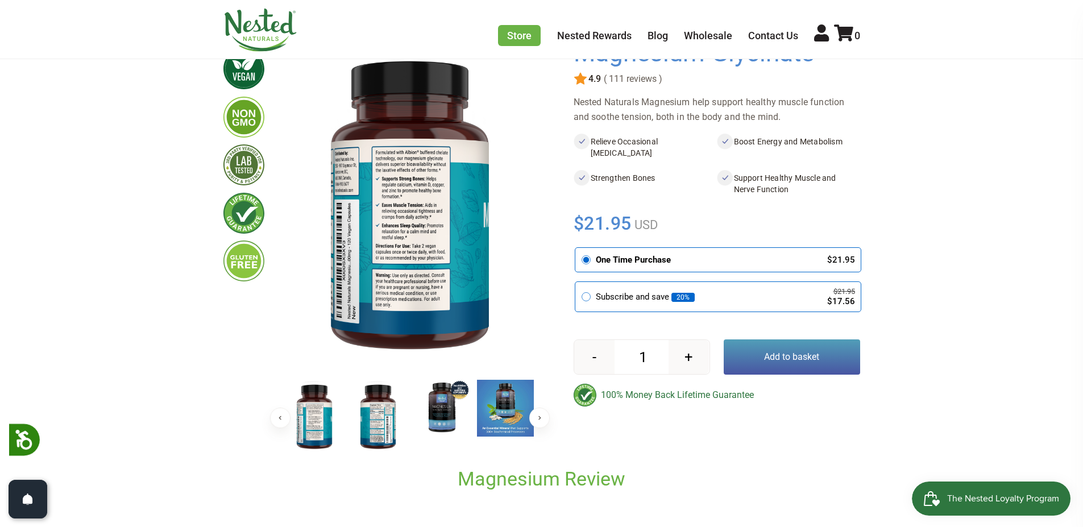
scroll to position [114, 0]
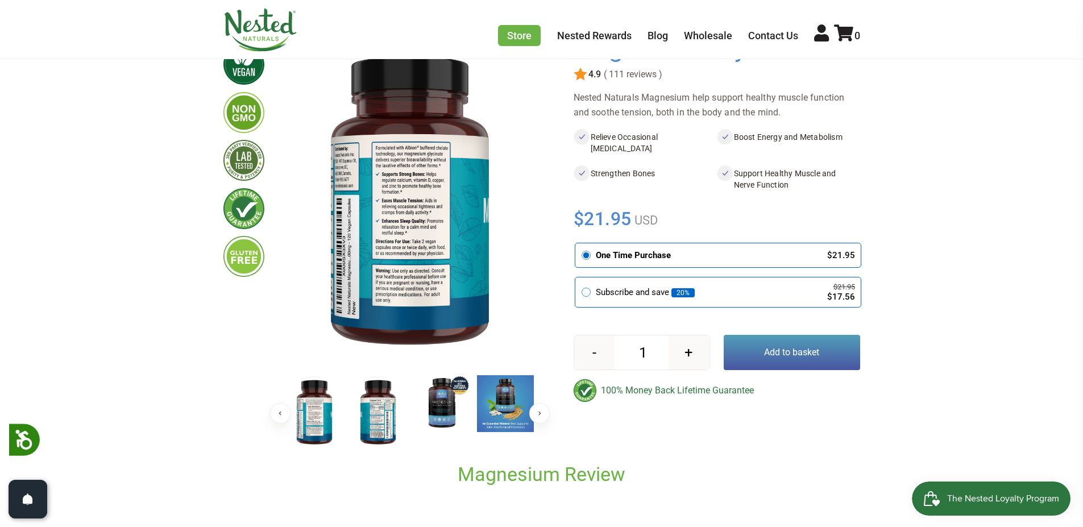
click at [313, 426] on img at bounding box center [314, 412] width 57 height 74
click at [377, 416] on img at bounding box center [378, 412] width 57 height 74
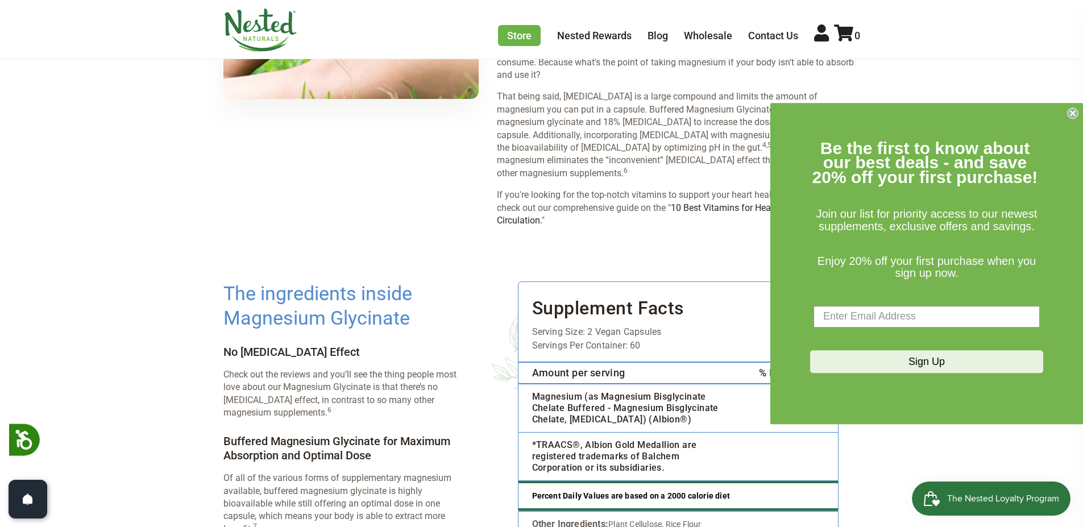
scroll to position [1542, 0]
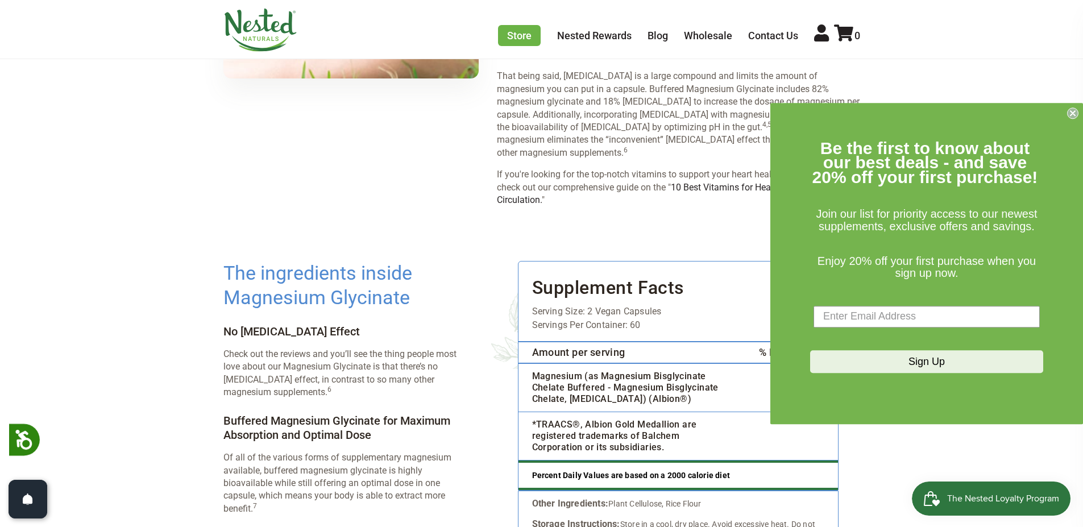
click at [1074, 115] on icon "Close dialog" at bounding box center [1073, 113] width 5 height 5
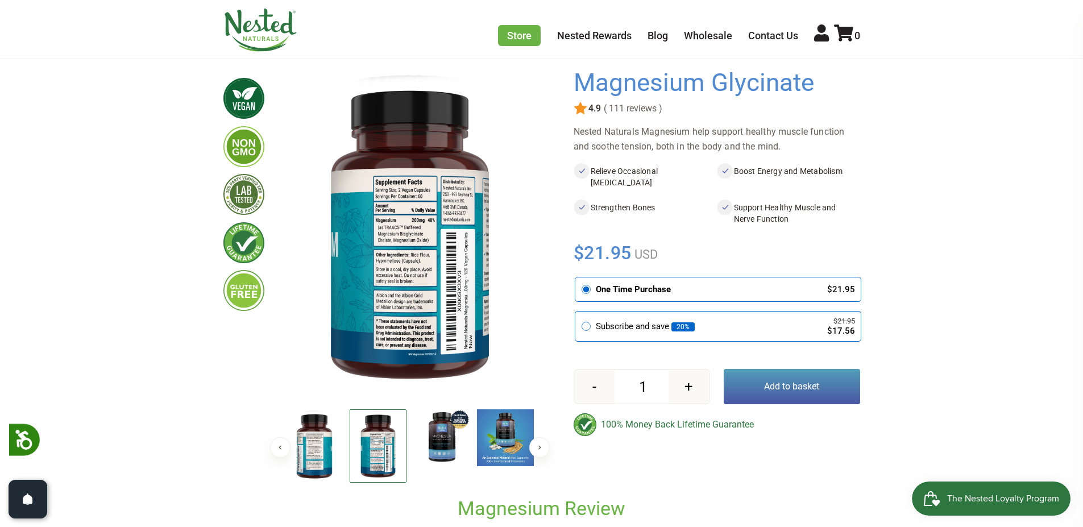
scroll to position [63, 0]
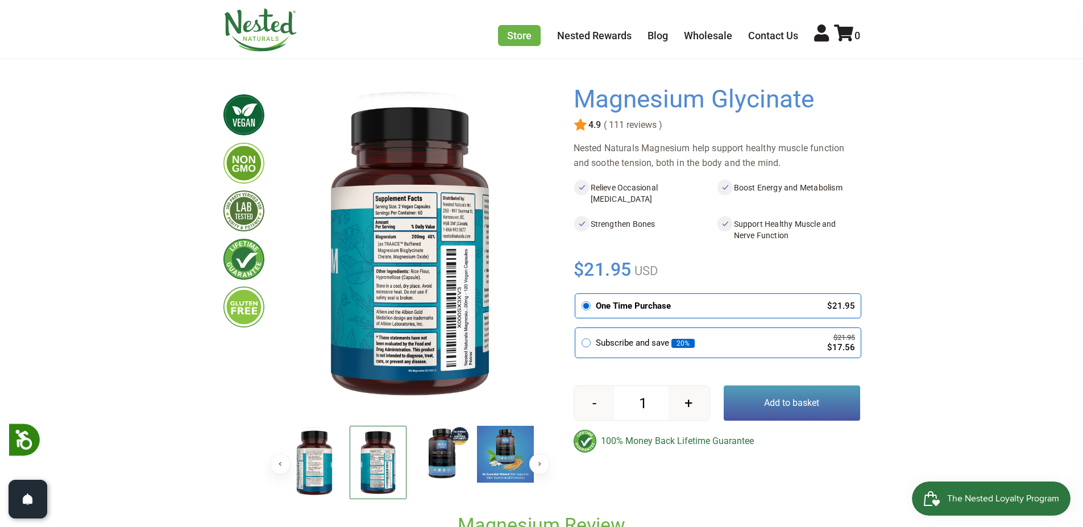
click at [450, 454] on img at bounding box center [441, 454] width 57 height 57
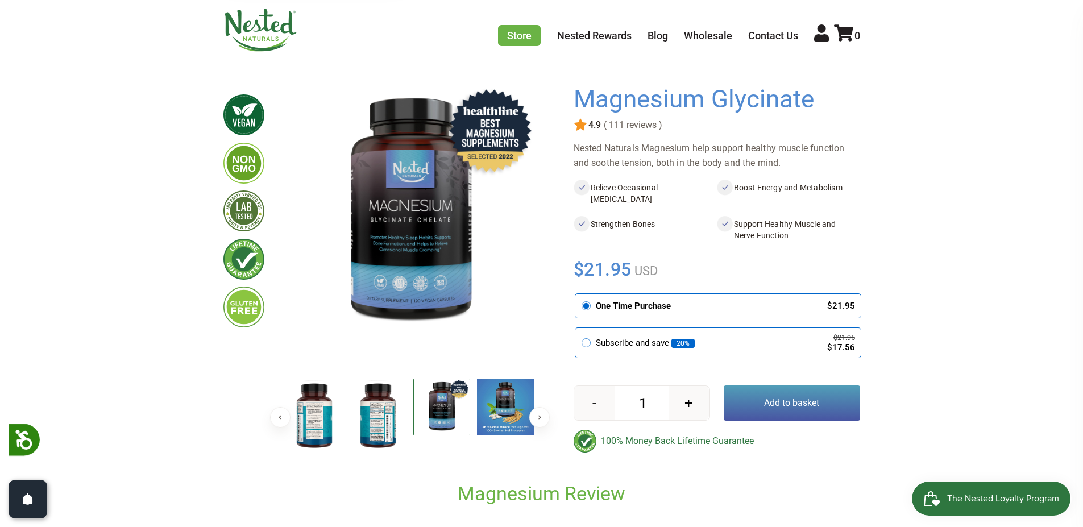
click at [792, 413] on button "Add to basket" at bounding box center [792, 403] width 136 height 35
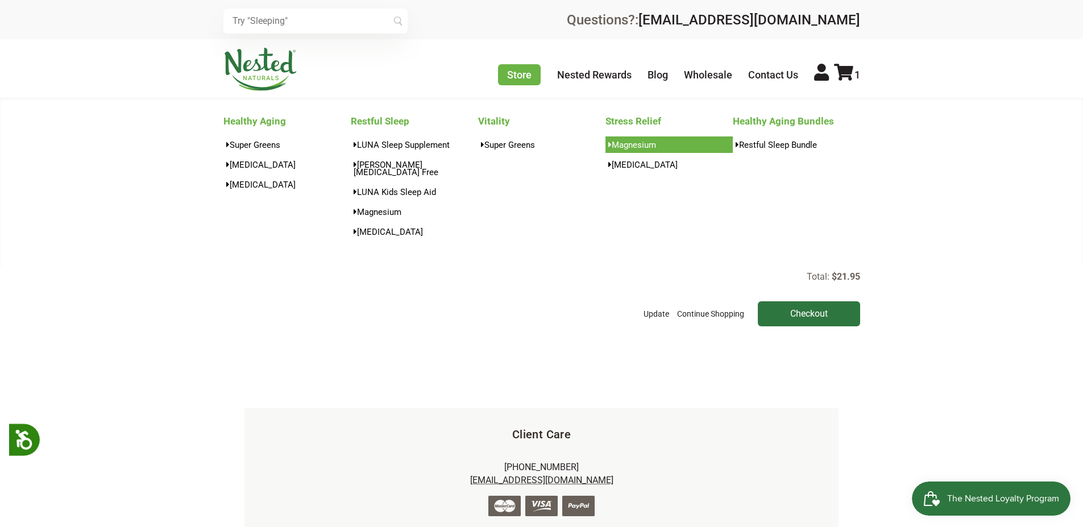
click at [640, 149] on link "Magnesium" at bounding box center [669, 144] width 127 height 16
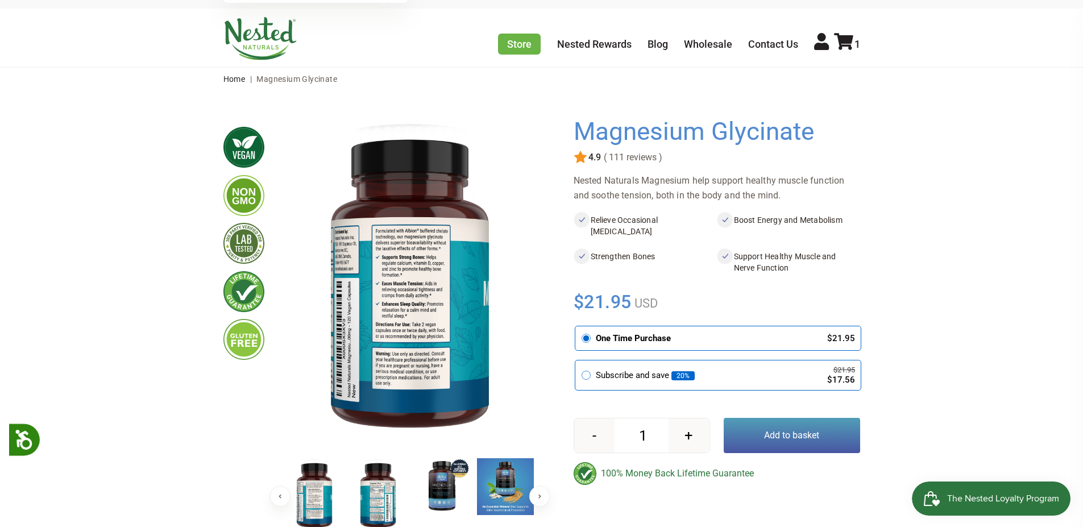
scroll to position [57, 0]
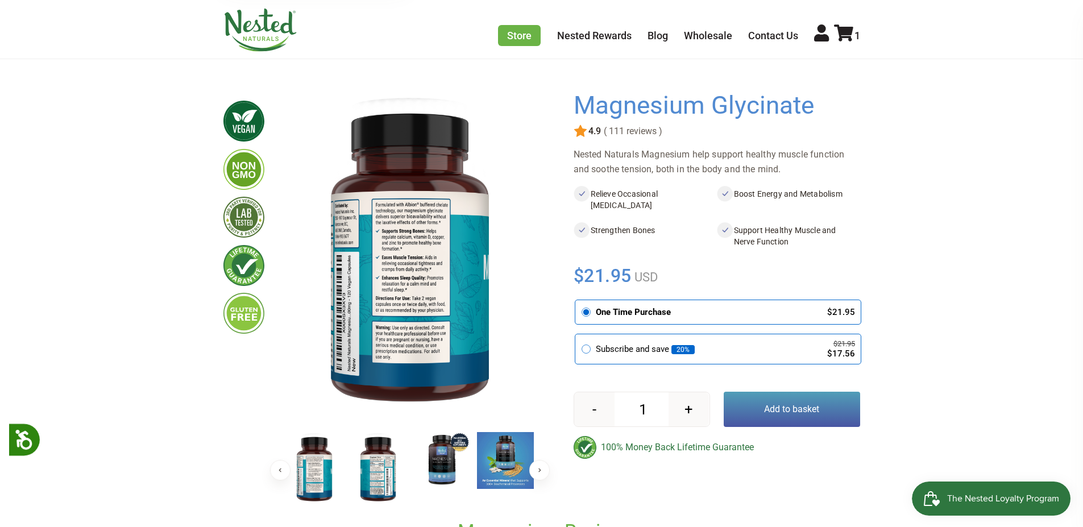
click at [445, 462] on img at bounding box center [441, 460] width 57 height 57
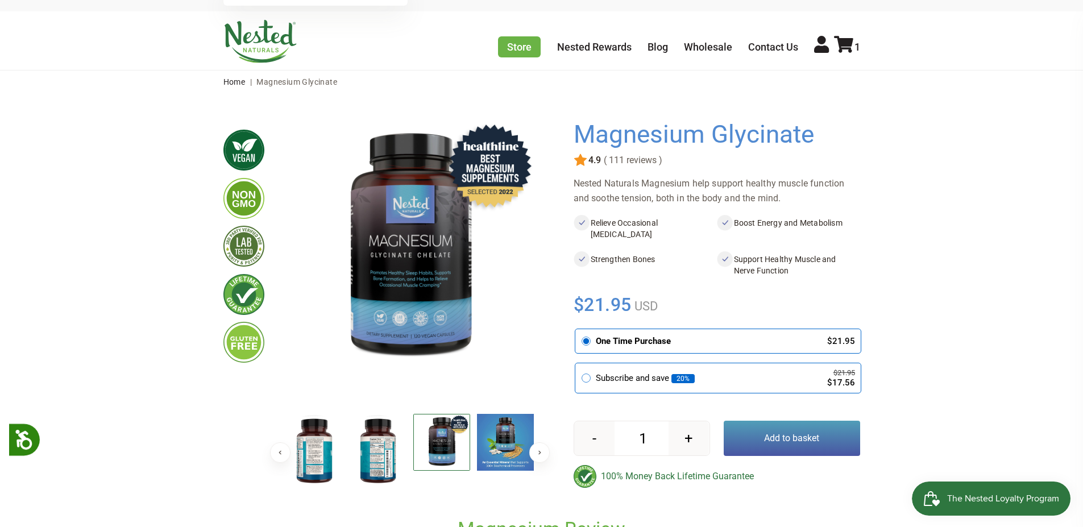
scroll to position [0, 0]
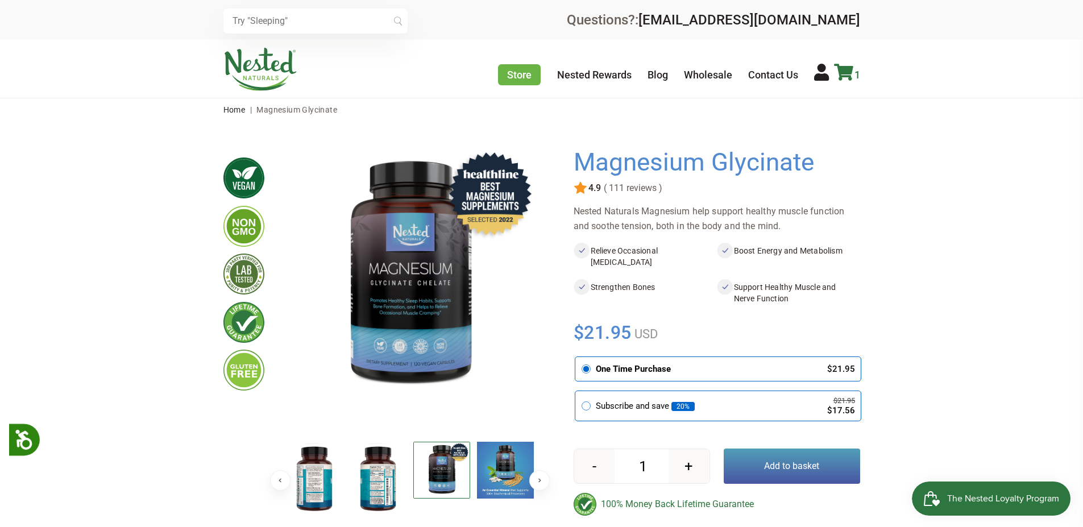
click at [849, 69] on icon at bounding box center [843, 72] width 19 height 17
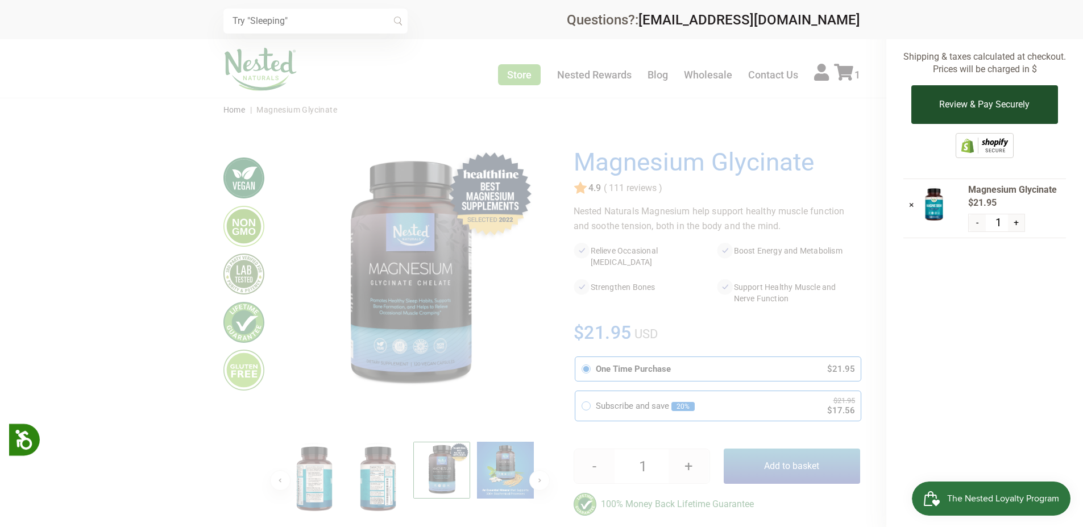
click at [1004, 105] on button "Review & Pay Securely" at bounding box center [985, 104] width 146 height 39
